Goal: Information Seeking & Learning: Check status

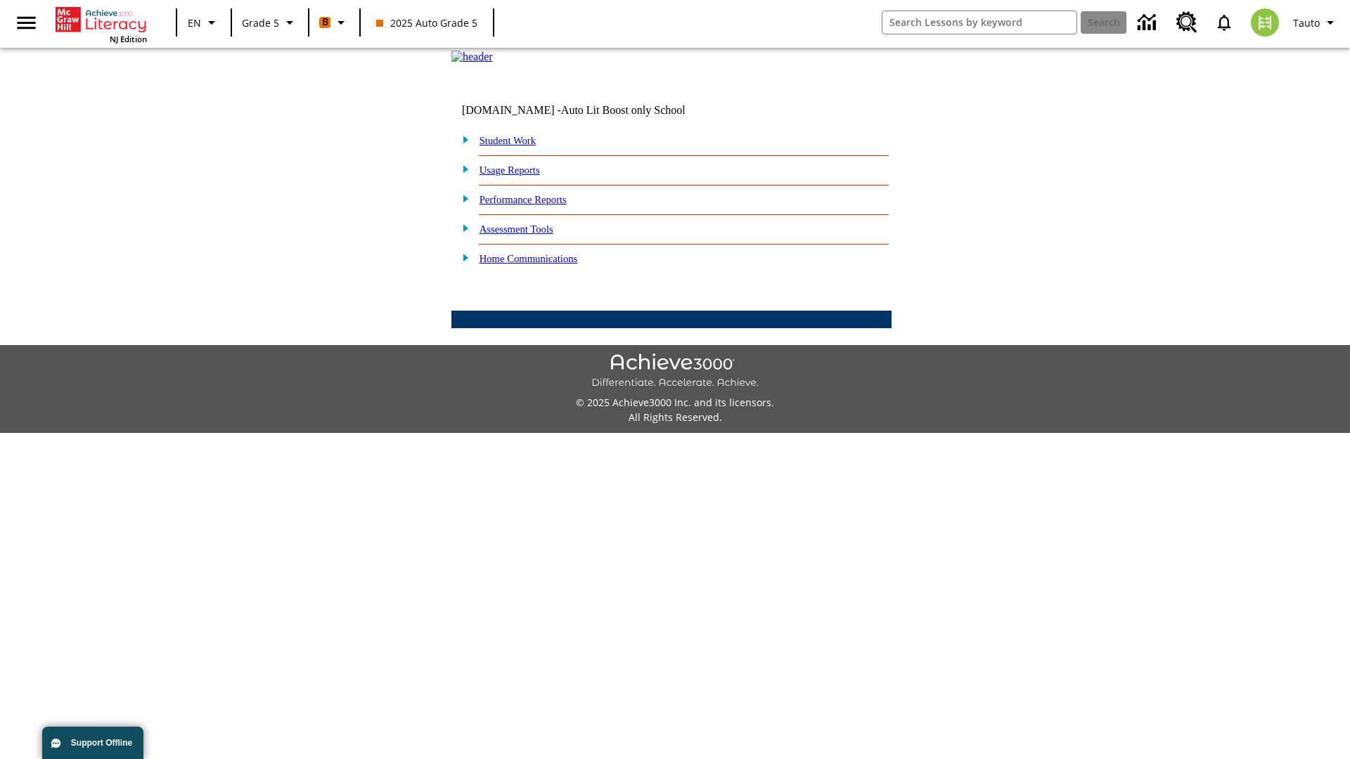
click at [538, 205] on link "Performance Reports" at bounding box center [522, 199] width 87 height 11
click at [0, 0] on link "How are my students performing on reading skills?" at bounding box center [0, 0] width 0 height 0
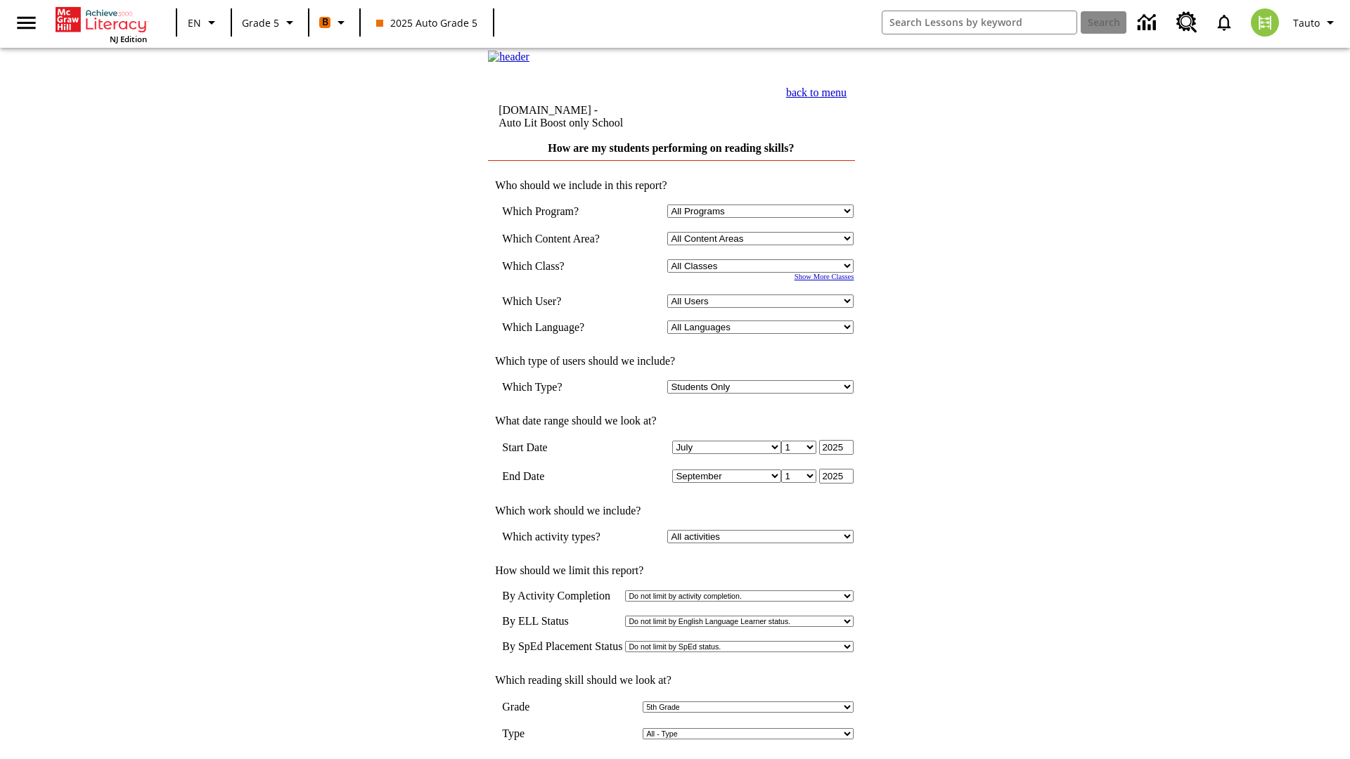
select select "11133131"
select select "21437107"
click at [672, 759] on input "View Report" at bounding box center [671, 773] width 67 height 15
